Goal: Task Accomplishment & Management: Use online tool/utility

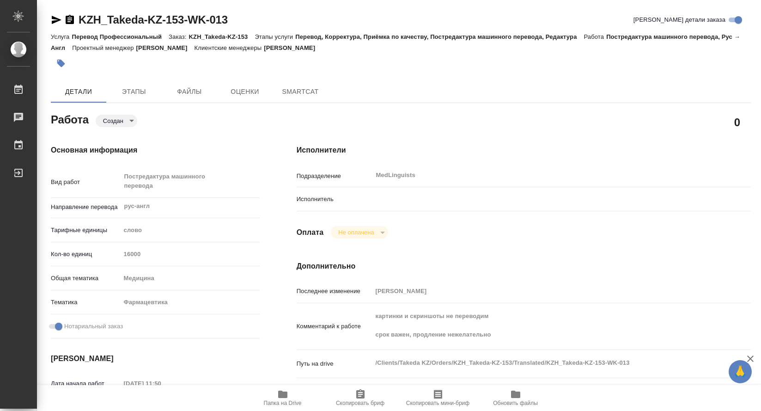
type textarea "x"
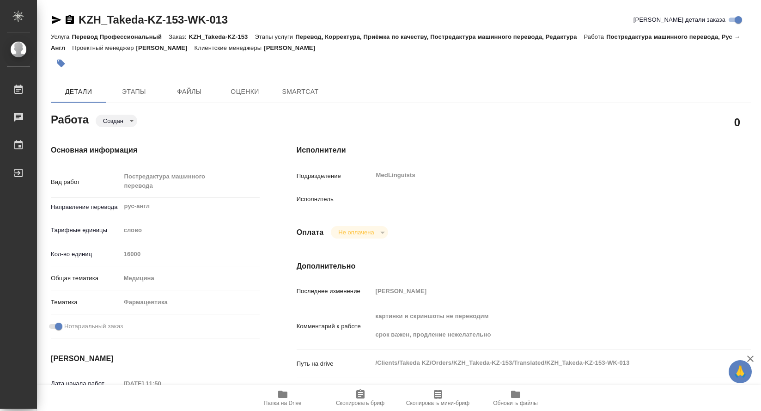
type textarea "x"
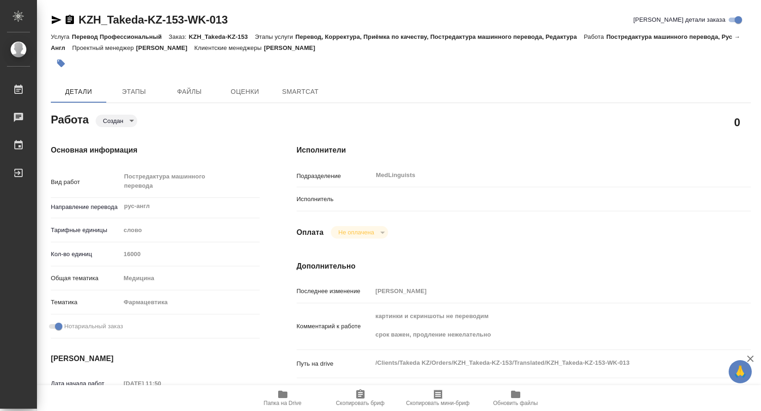
type textarea "x"
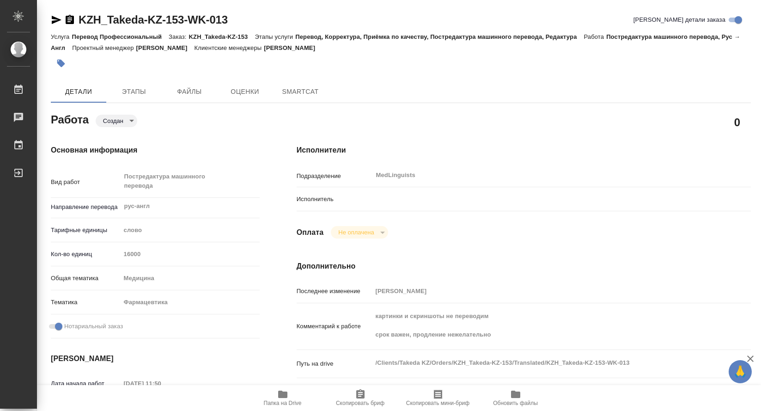
type textarea "x"
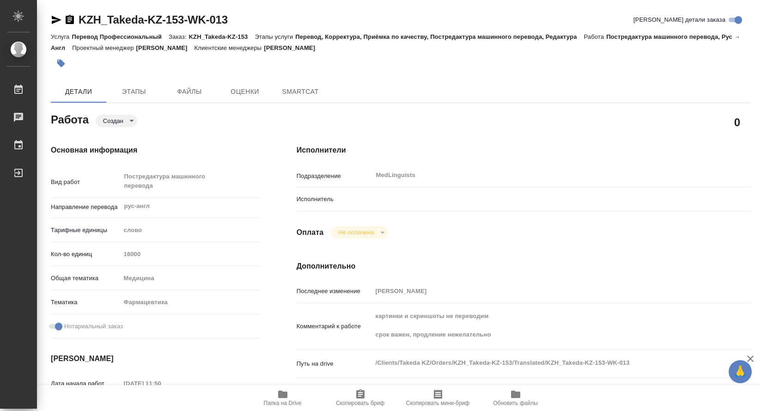
type textarea "x"
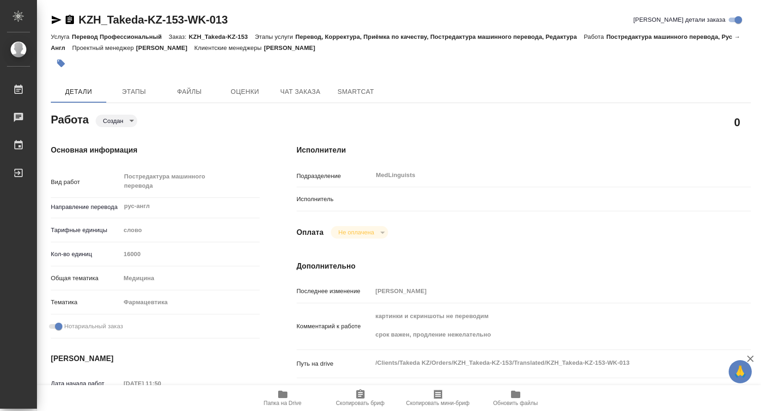
type textarea "x"
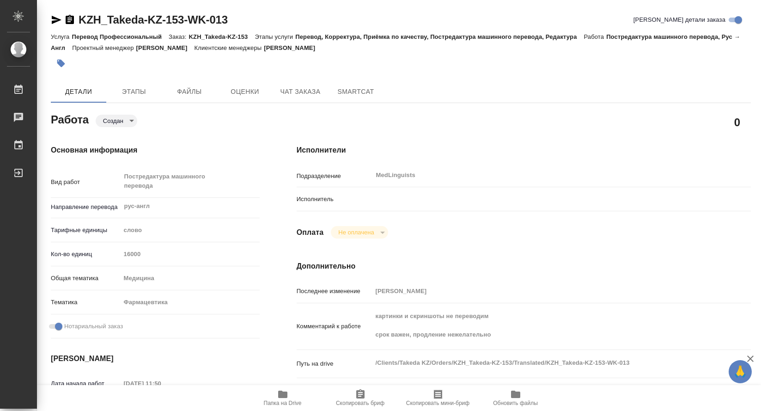
type textarea "x"
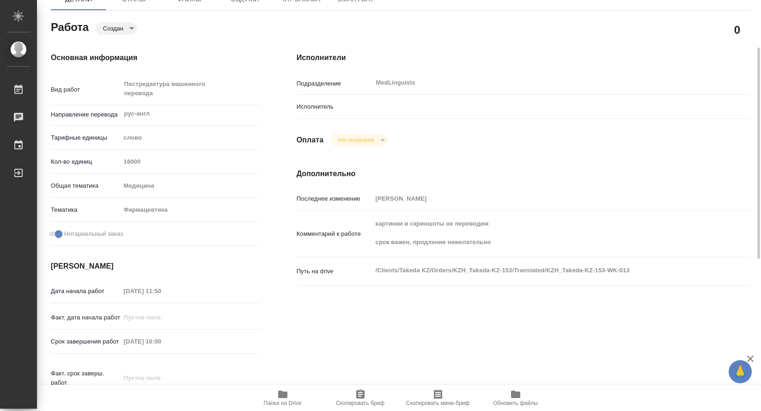
scroll to position [139, 0]
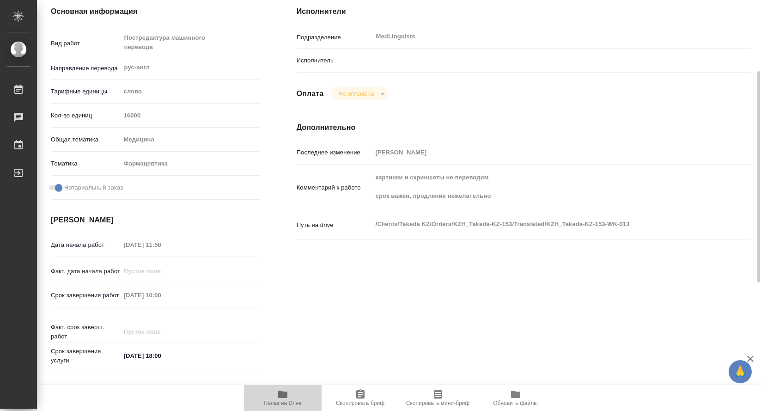
click at [289, 389] on span "Папка на Drive" at bounding box center [283, 398] width 67 height 18
